Goal: Manage account settings

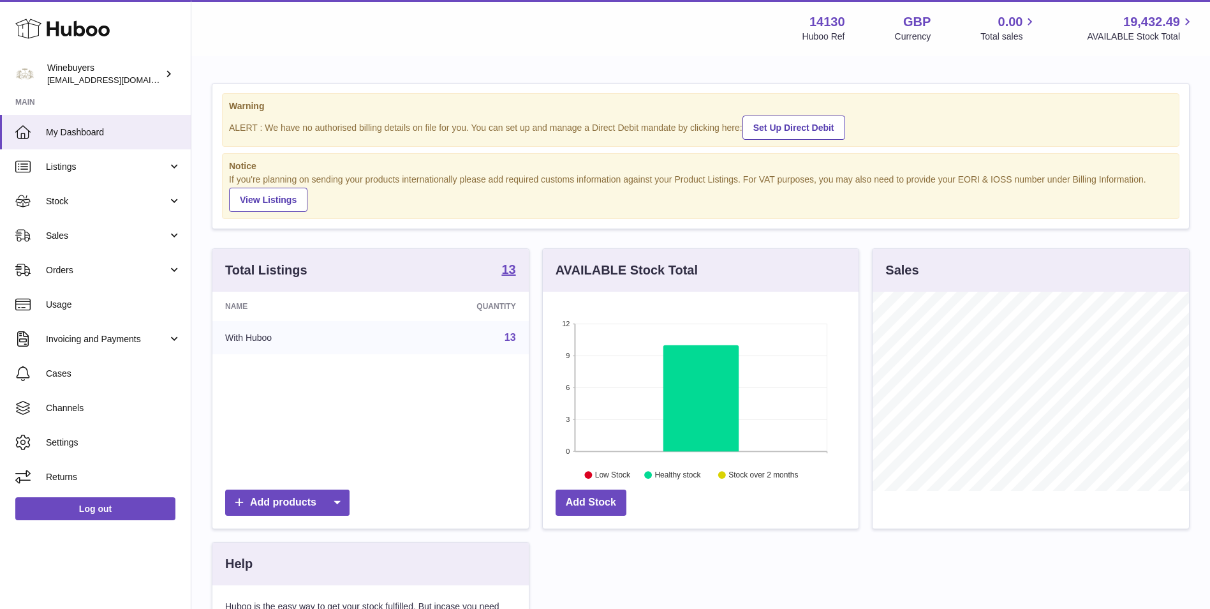
scroll to position [199, 316]
click at [138, 73] on div "Winebuyers internalAdmin-14130@internal.huboo.com" at bounding box center [104, 74] width 115 height 24
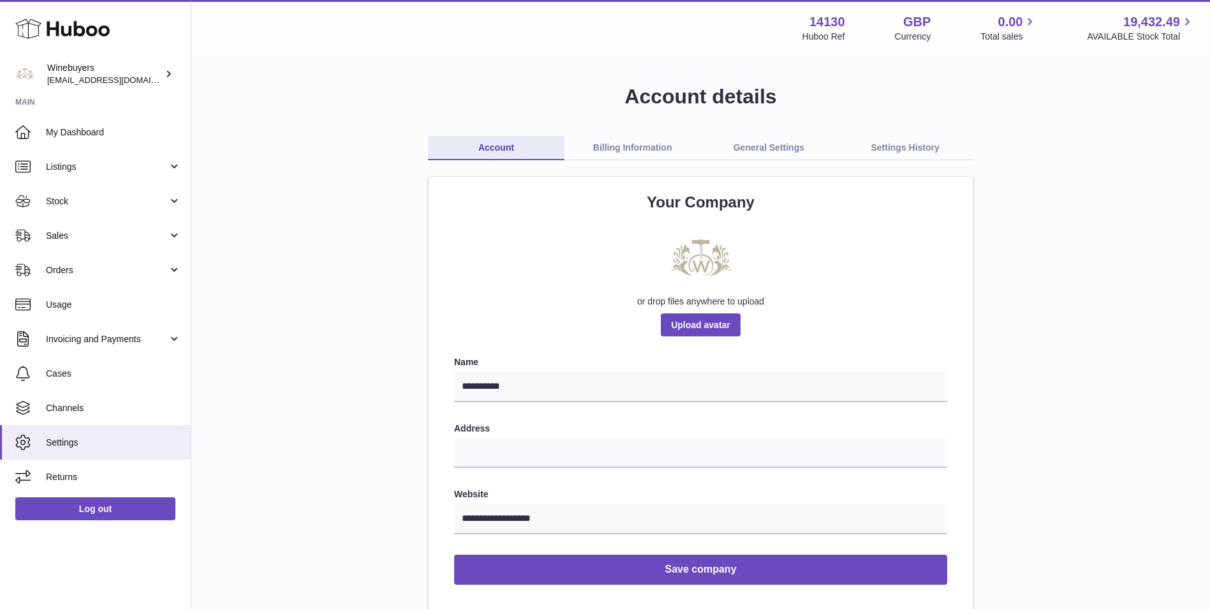
click at [635, 147] on link "Billing Information" at bounding box center [633, 148] width 137 height 24
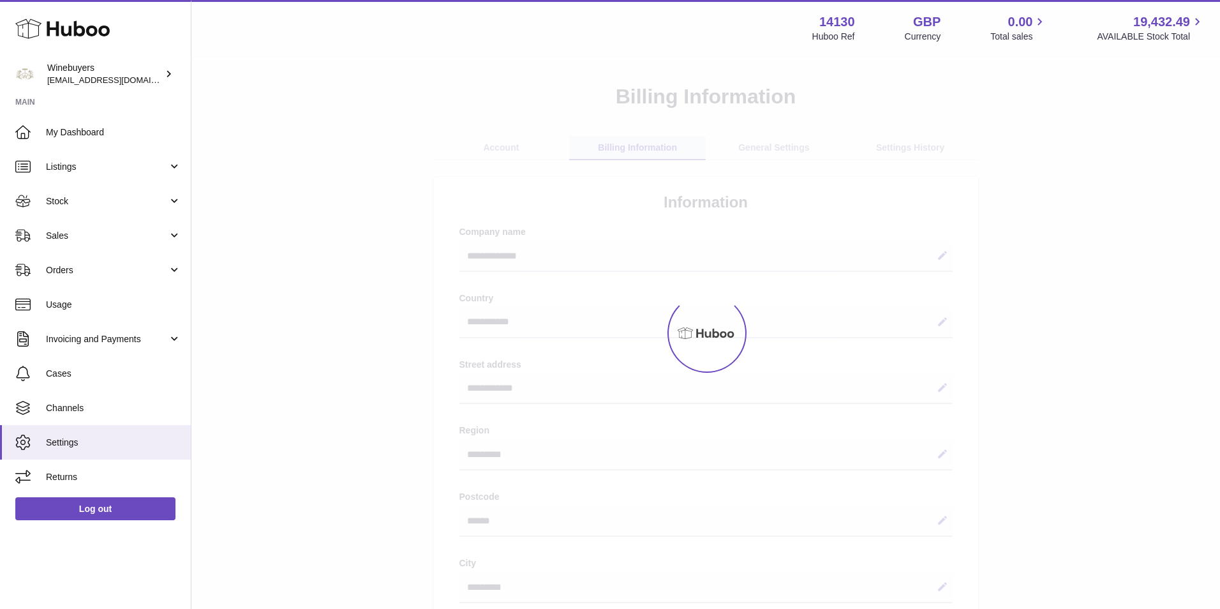
select select "**"
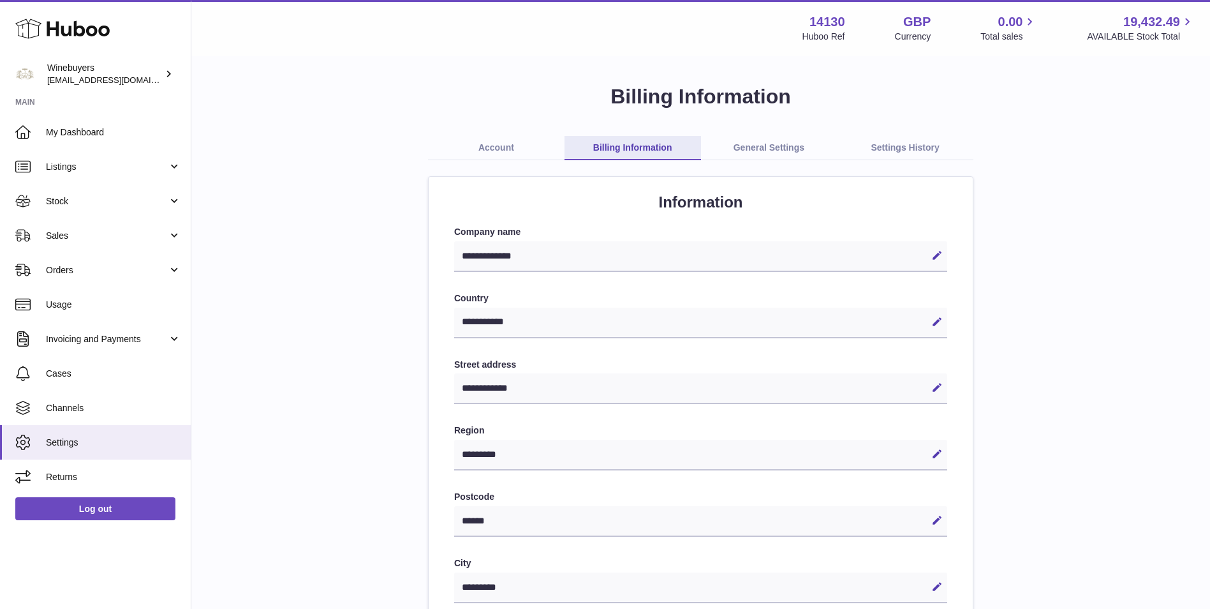
click at [761, 149] on link "General Settings" at bounding box center [769, 148] width 137 height 24
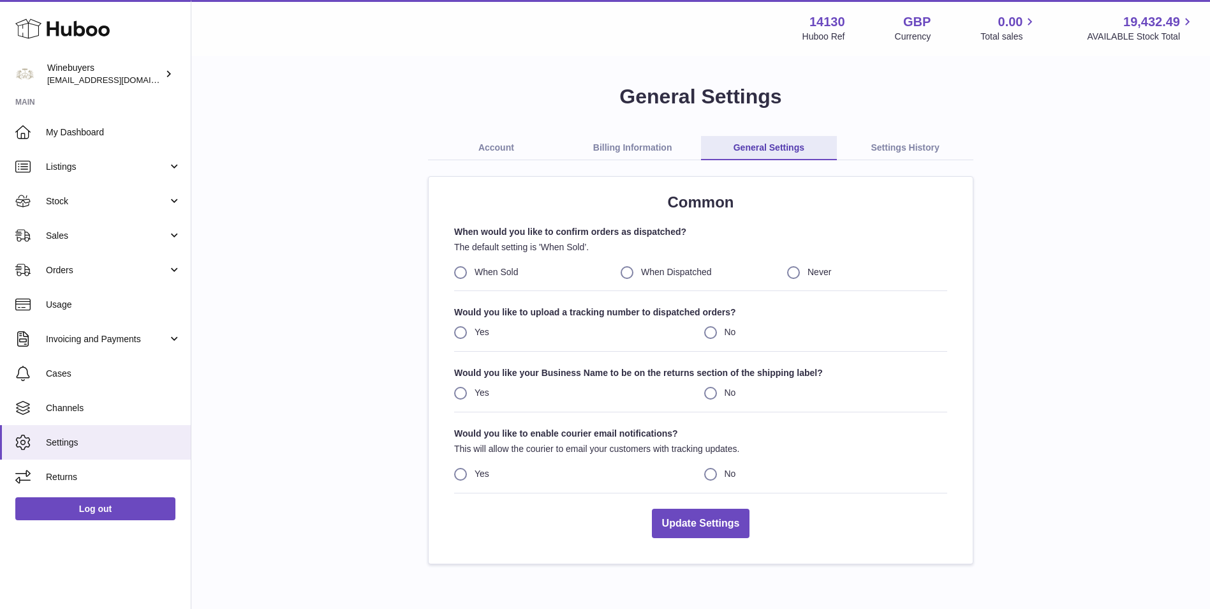
click at [902, 143] on link "Settings History" at bounding box center [905, 148] width 137 height 24
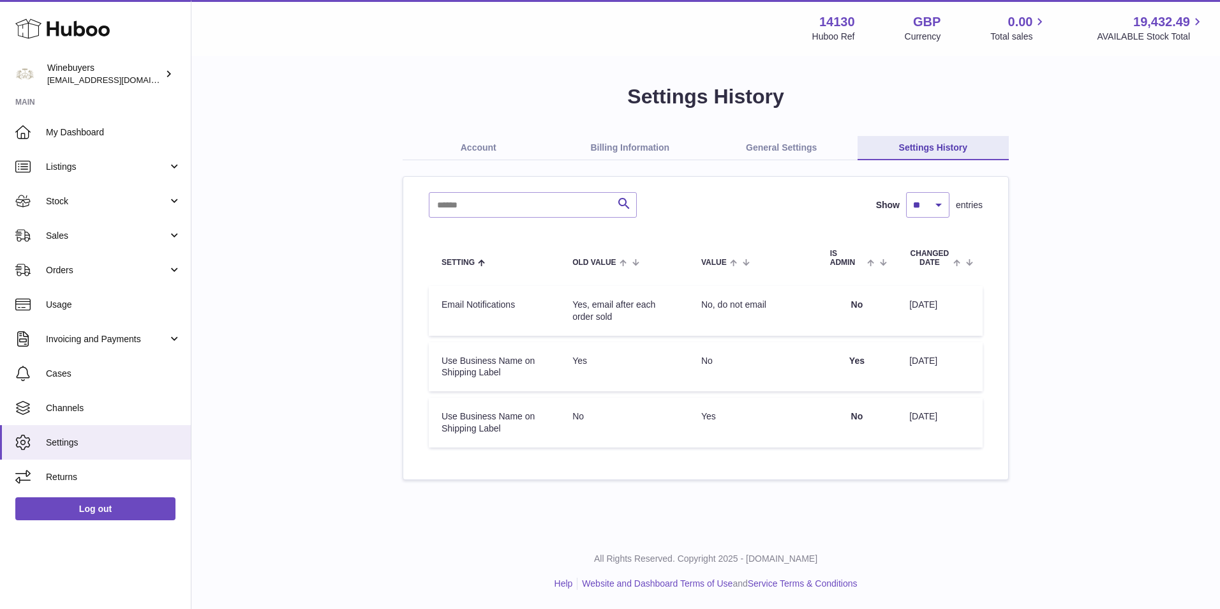
click at [489, 145] on link "Account" at bounding box center [479, 148] width 152 height 24
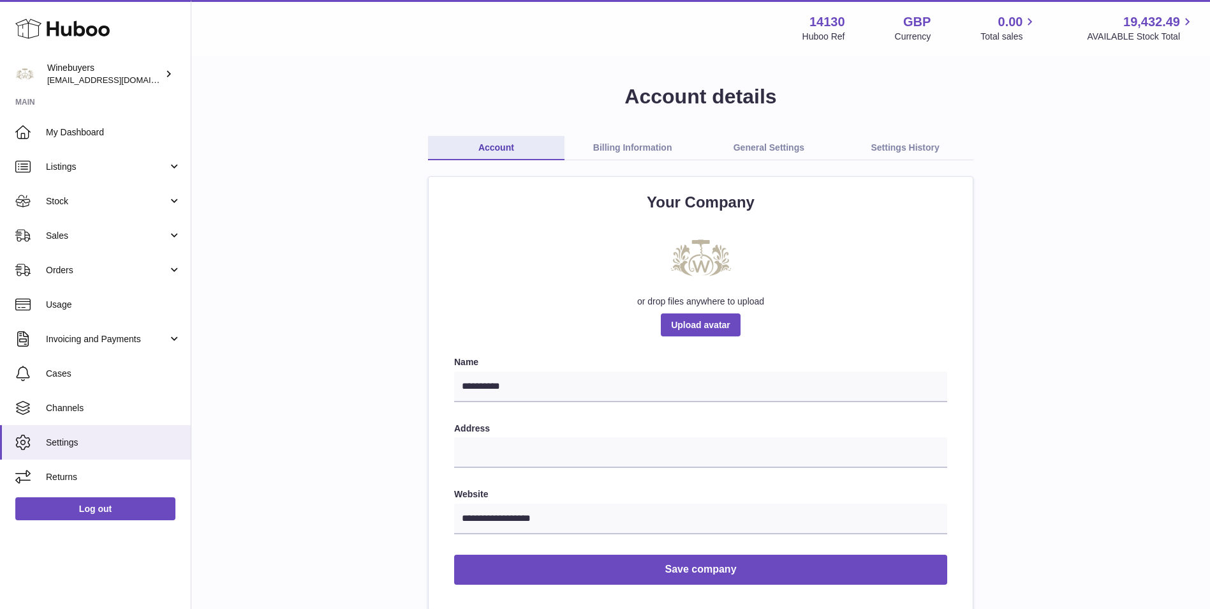
click at [623, 140] on link "Billing Information" at bounding box center [633, 148] width 137 height 24
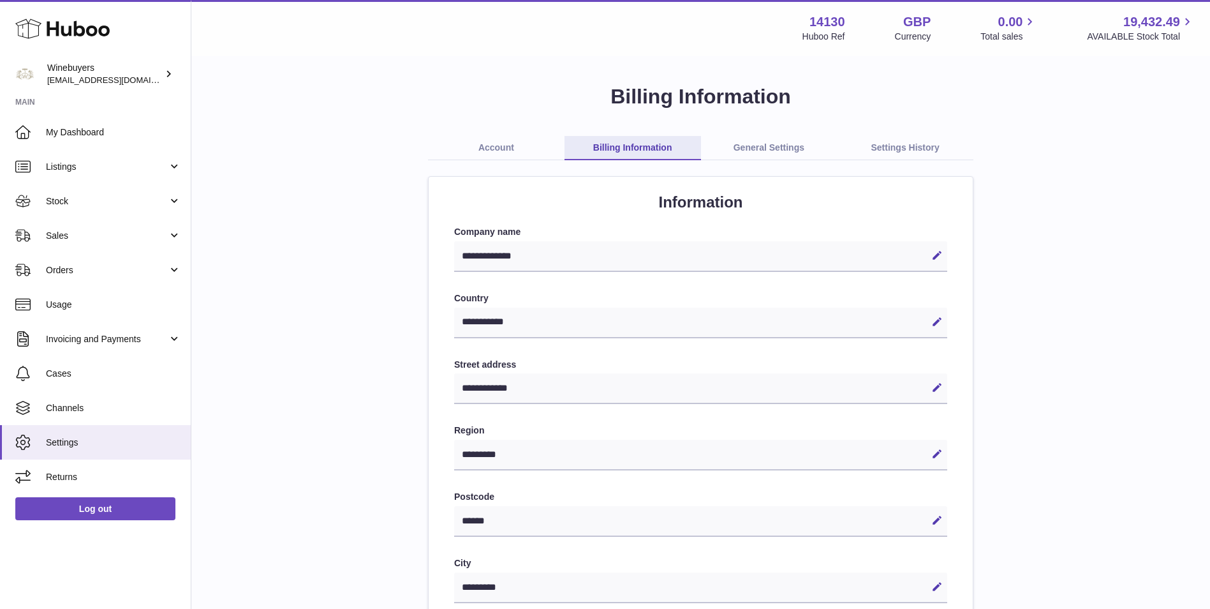
select select "**"
click at [764, 152] on link "General Settings" at bounding box center [769, 148] width 137 height 24
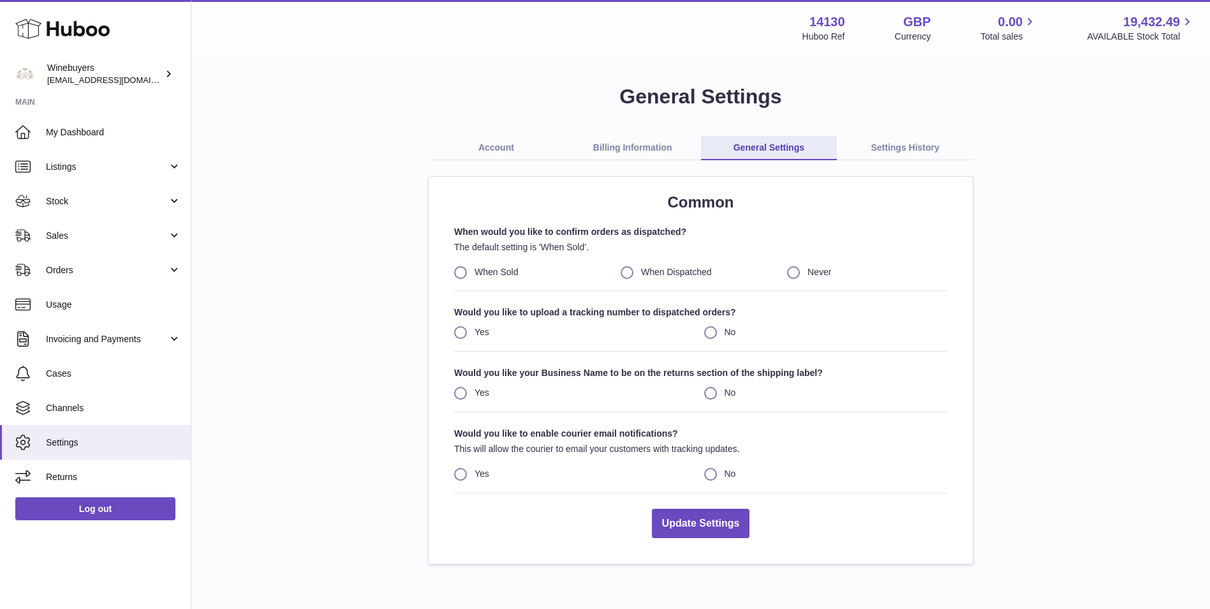
click at [880, 147] on link "Settings History" at bounding box center [905, 148] width 137 height 24
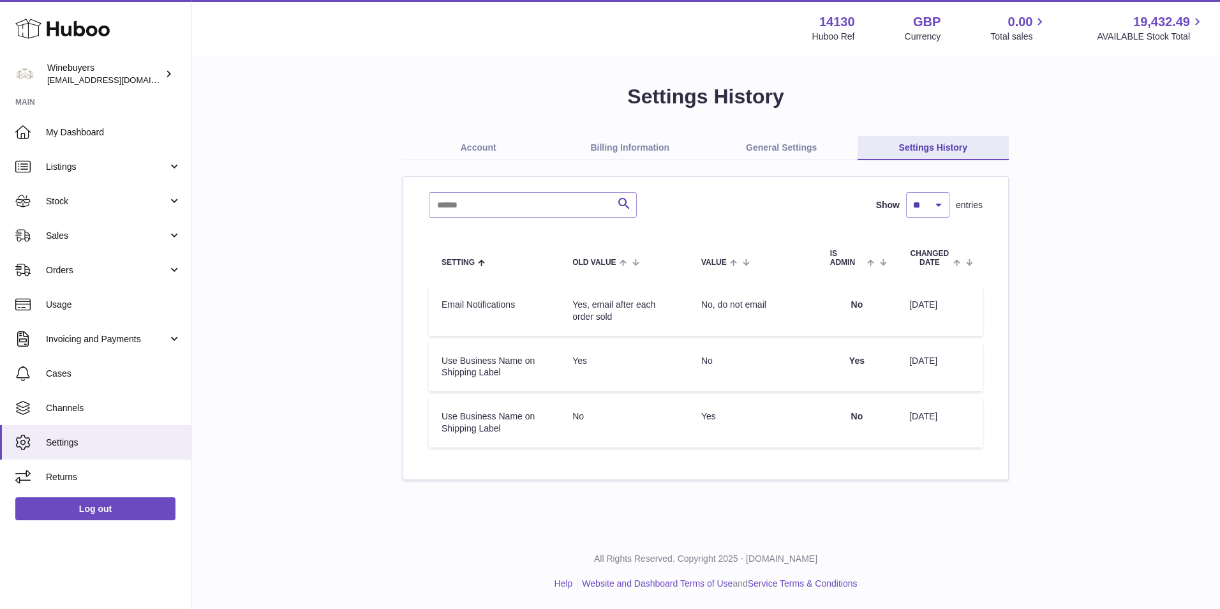
click at [484, 145] on link "Account" at bounding box center [479, 148] width 152 height 24
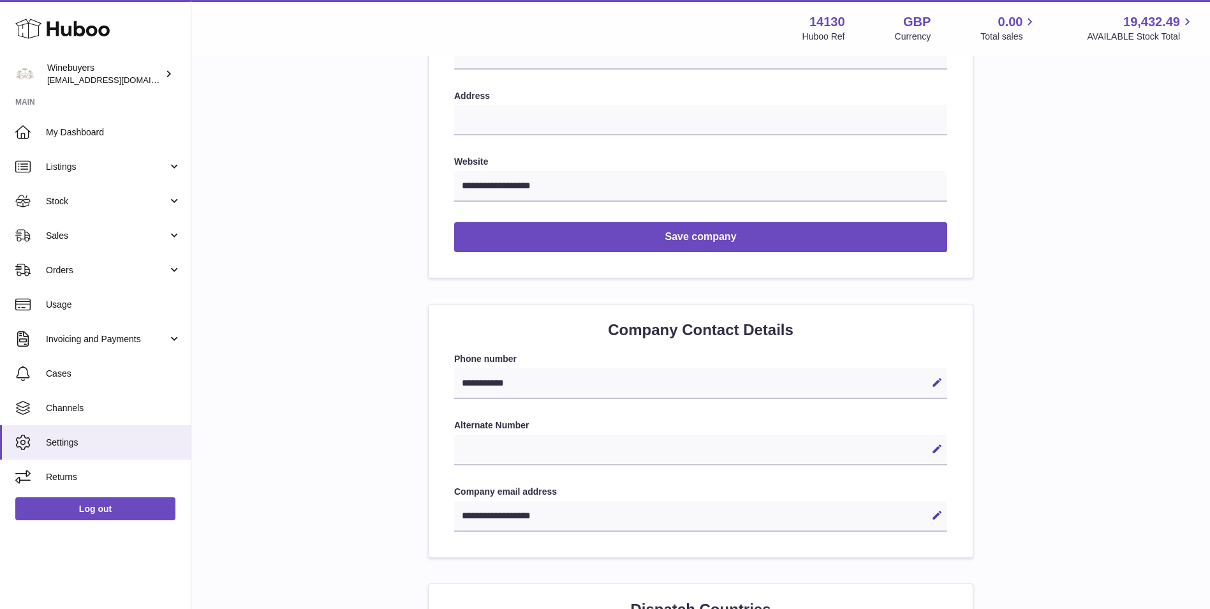
scroll to position [128, 0]
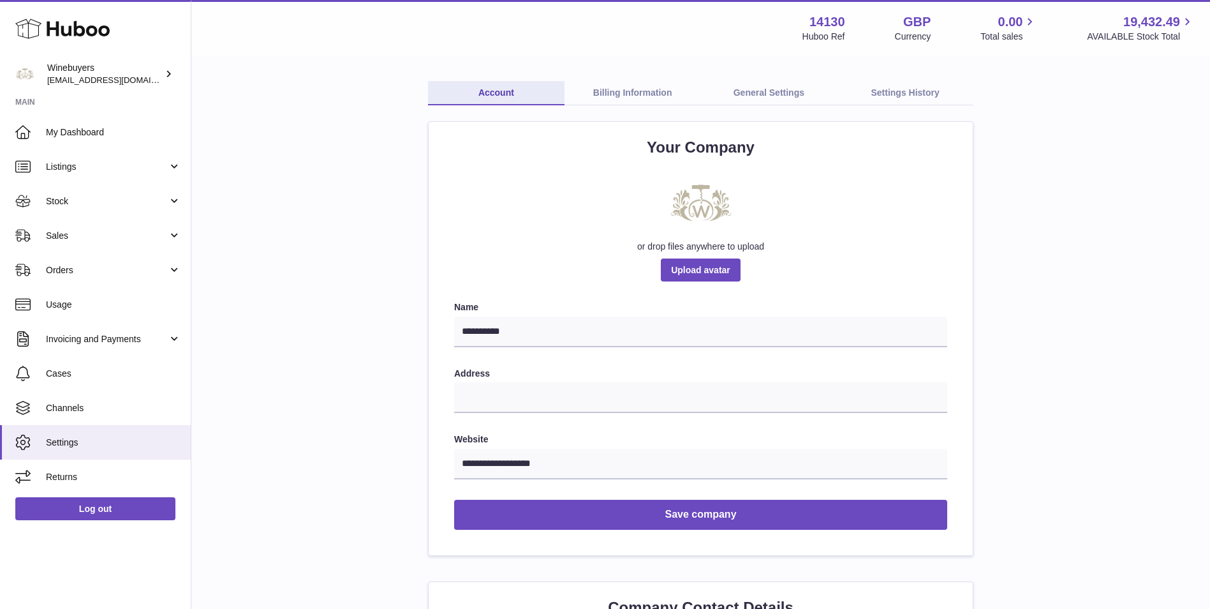
scroll to position [0, 0]
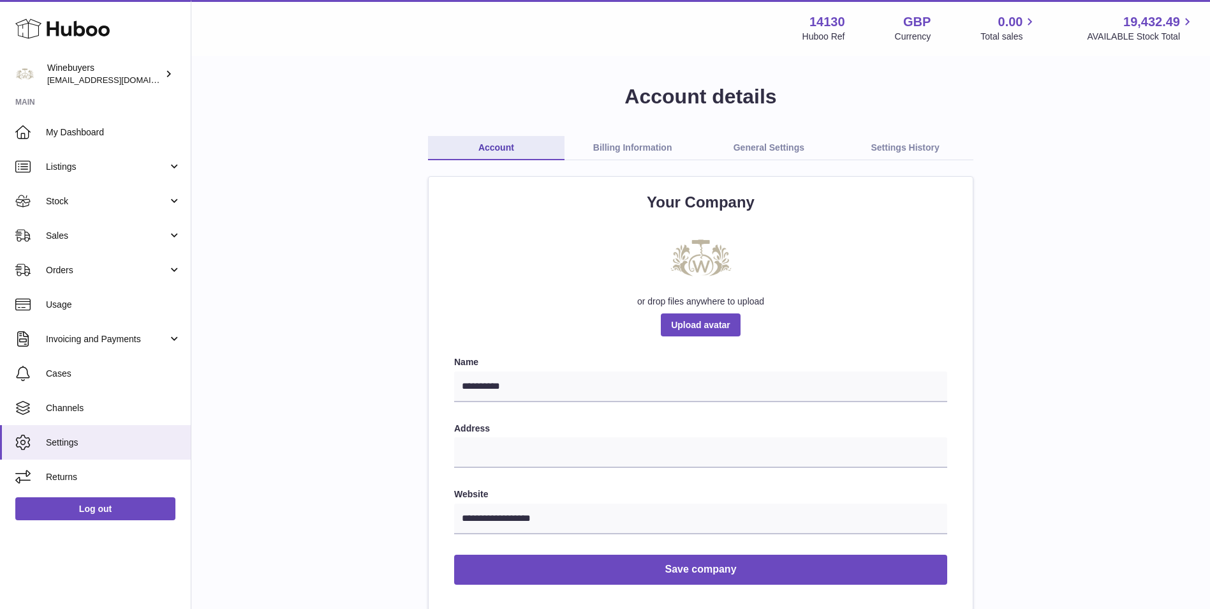
click at [618, 144] on link "Billing Information" at bounding box center [633, 148] width 137 height 24
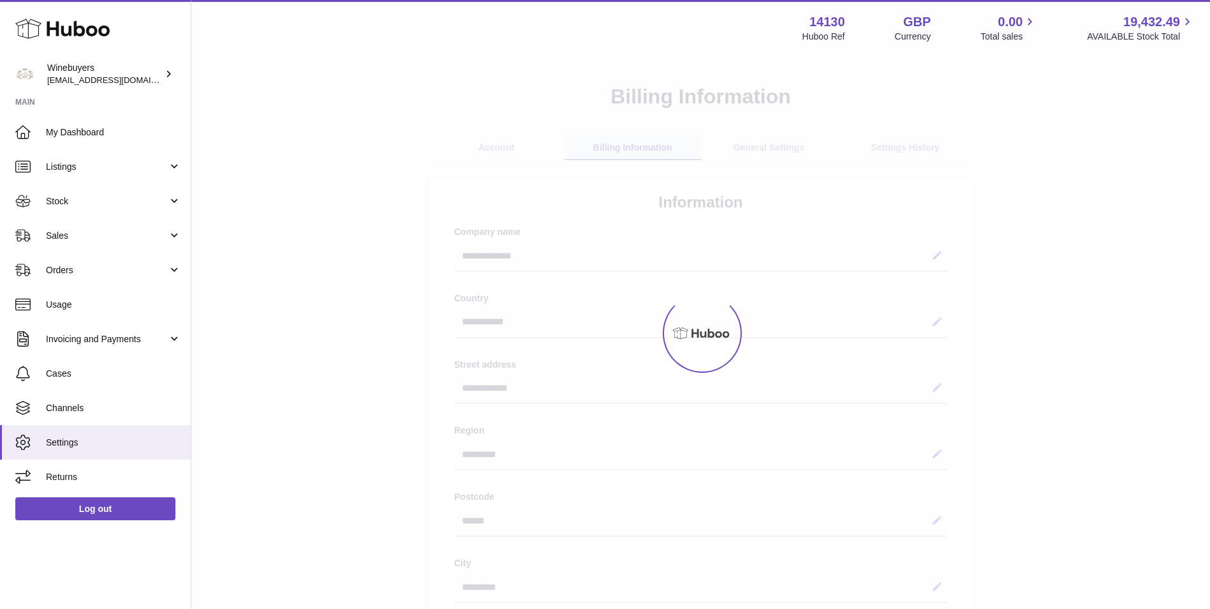
select select "**"
